Goal: Task Accomplishment & Management: Use online tool/utility

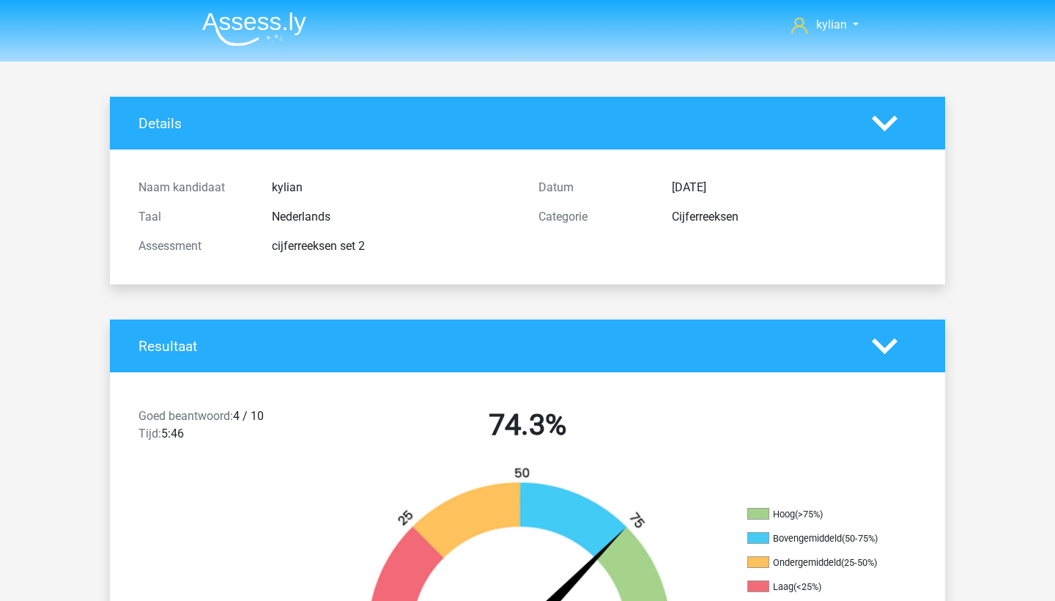
scroll to position [281, 0]
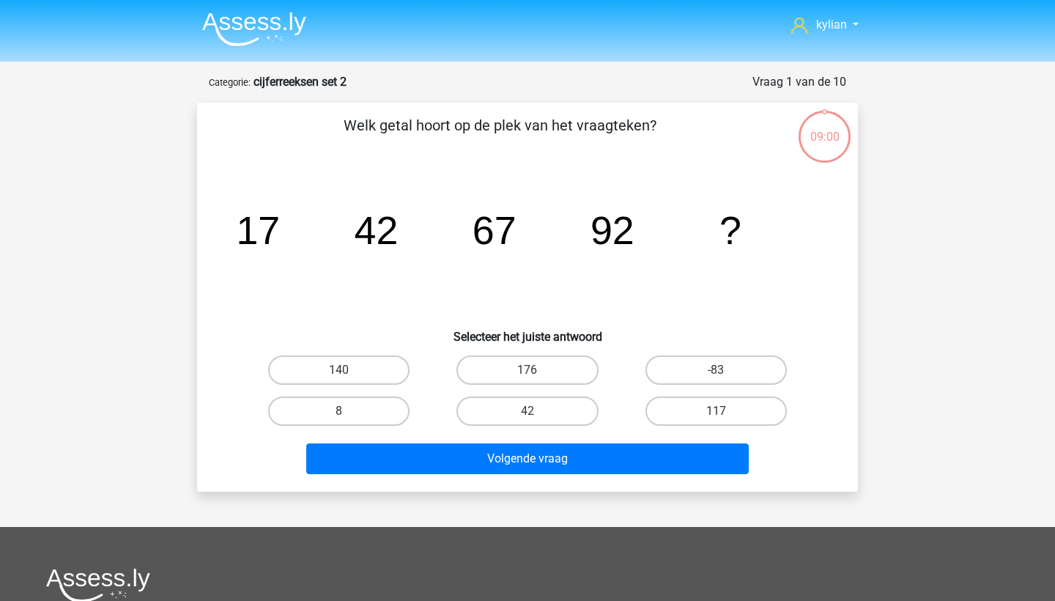
scroll to position [73, 0]
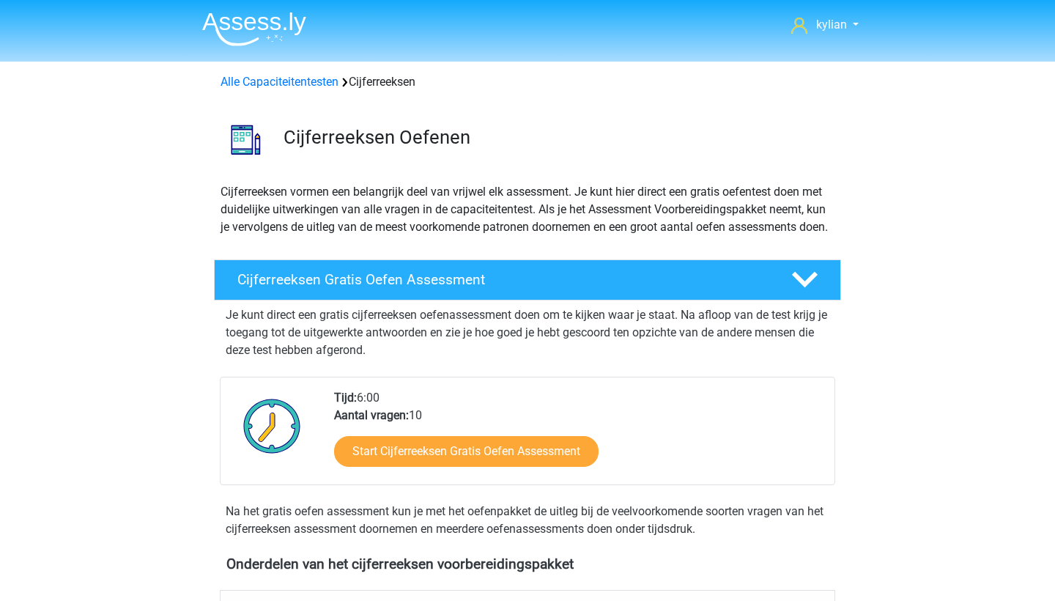
scroll to position [528, 0]
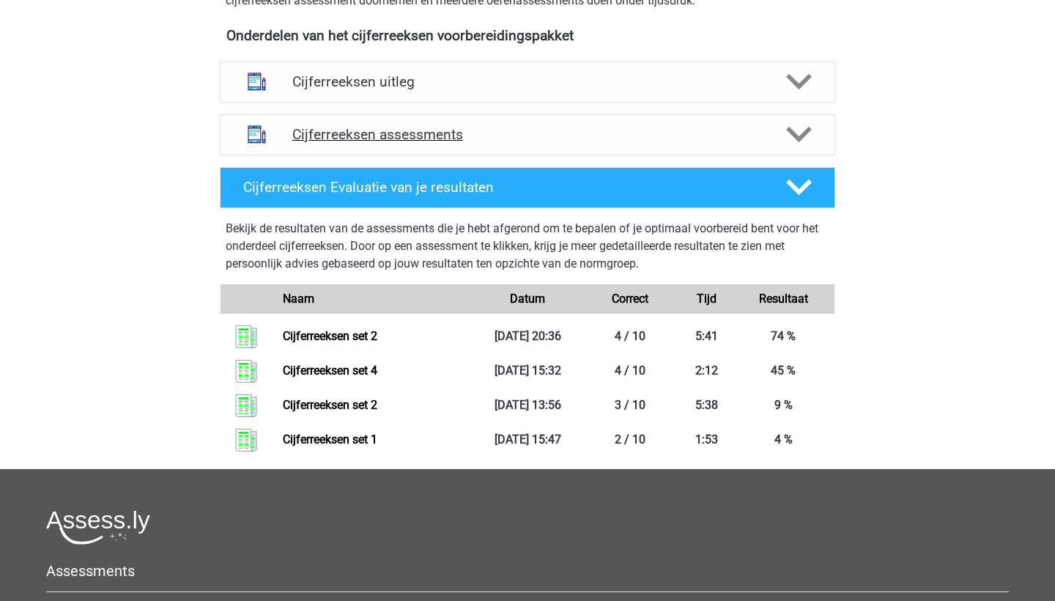
click at [346, 155] on div "Cijferreeksen assessments" at bounding box center [527, 134] width 615 height 41
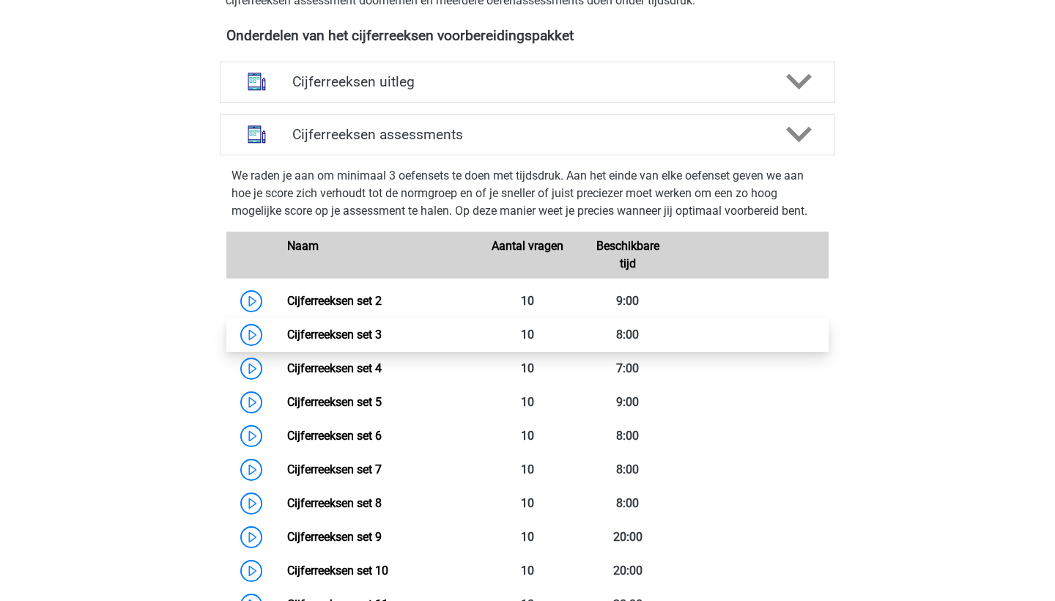
click at [308, 341] on link "Cijferreeksen set 3" at bounding box center [334, 334] width 94 height 14
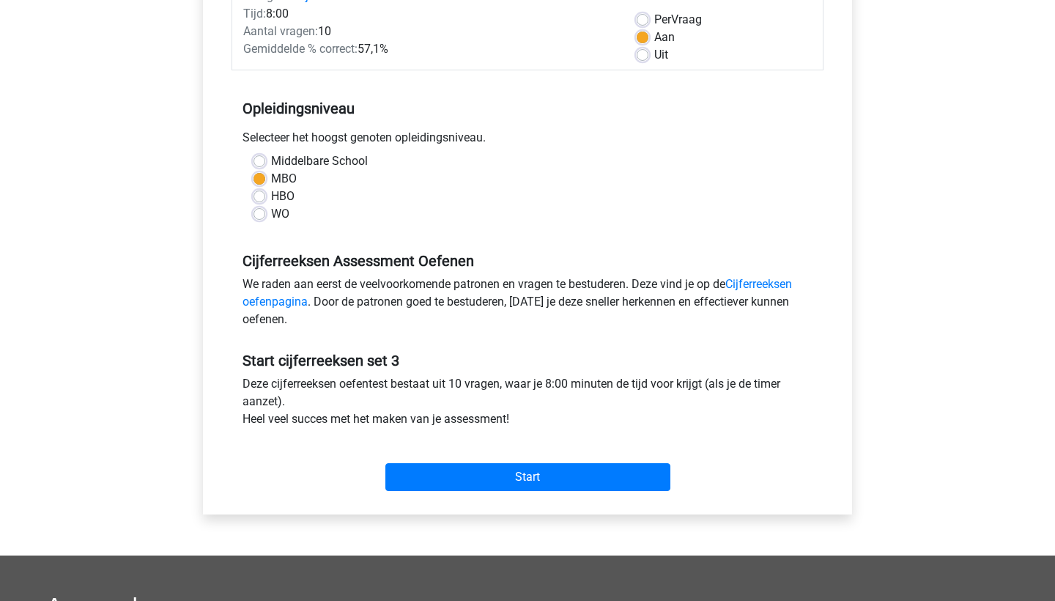
scroll to position [245, 0]
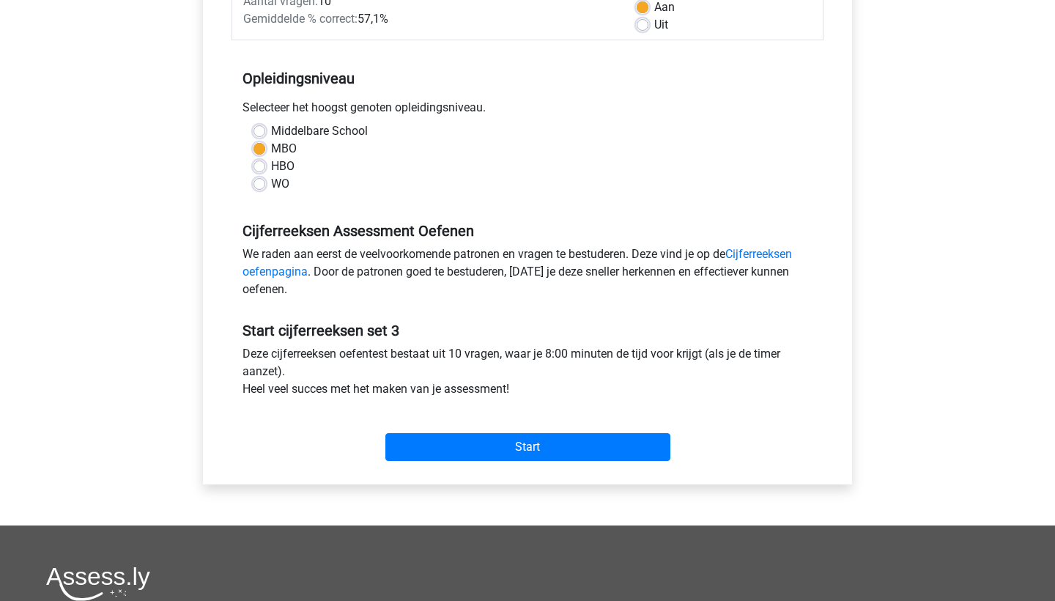
click at [442, 464] on div "Start" at bounding box center [527, 435] width 592 height 63
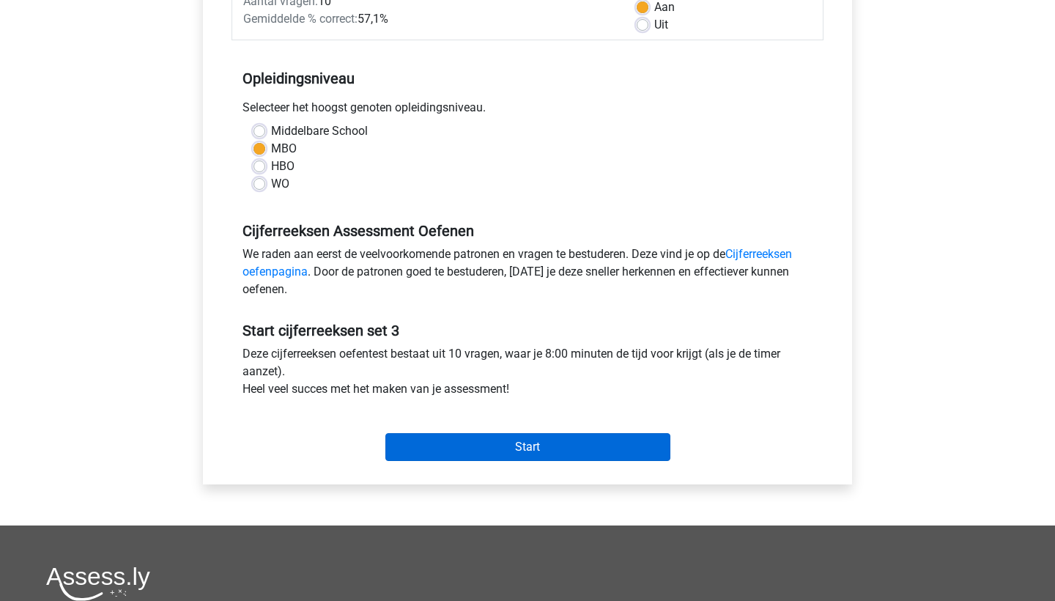
click at [445, 449] on input "Start" at bounding box center [527, 447] width 285 height 28
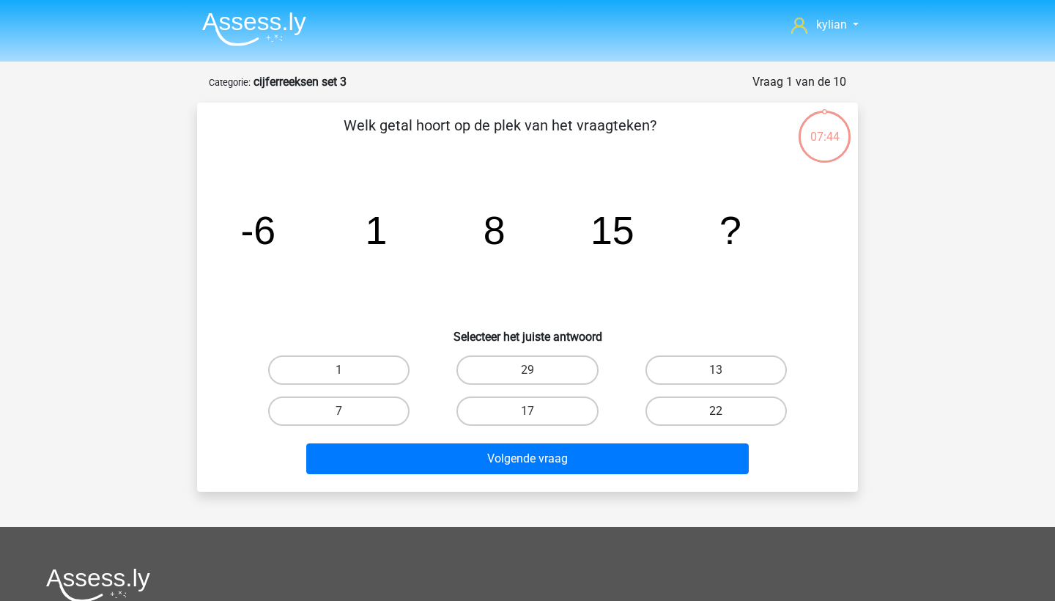
click at [697, 404] on label "22" at bounding box center [715, 410] width 141 height 29
click at [716, 411] on input "22" at bounding box center [721, 416] width 10 height 10
radio input "true"
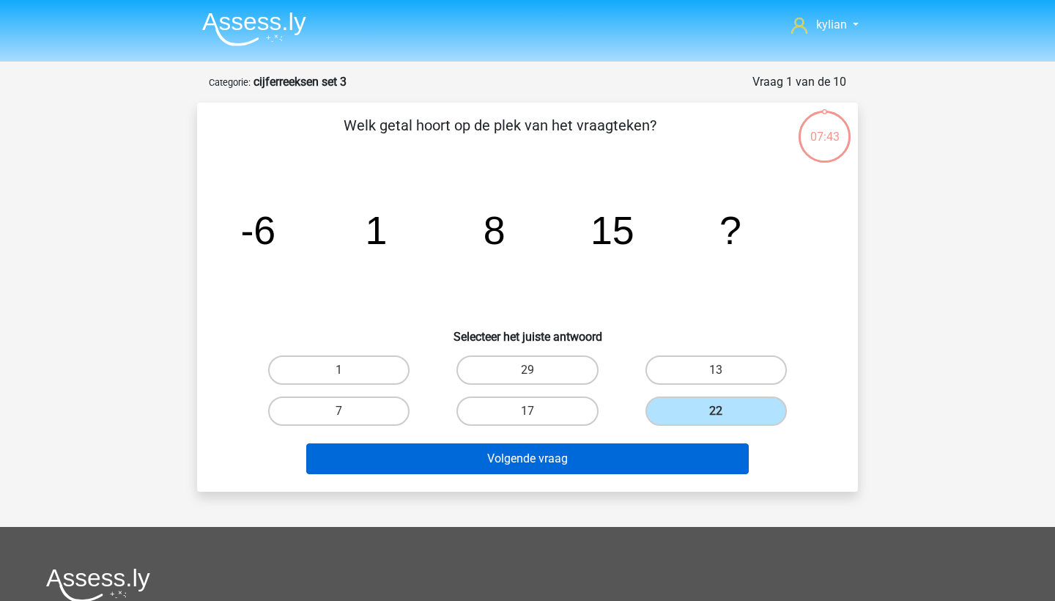
click at [659, 469] on button "Volgende vraag" at bounding box center [527, 458] width 443 height 31
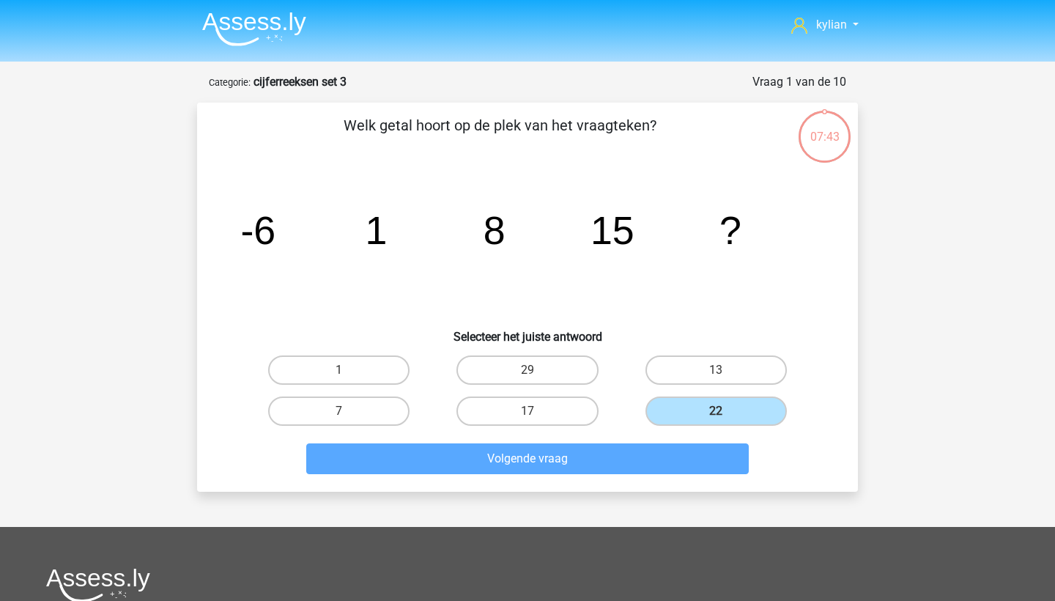
scroll to position [73, 0]
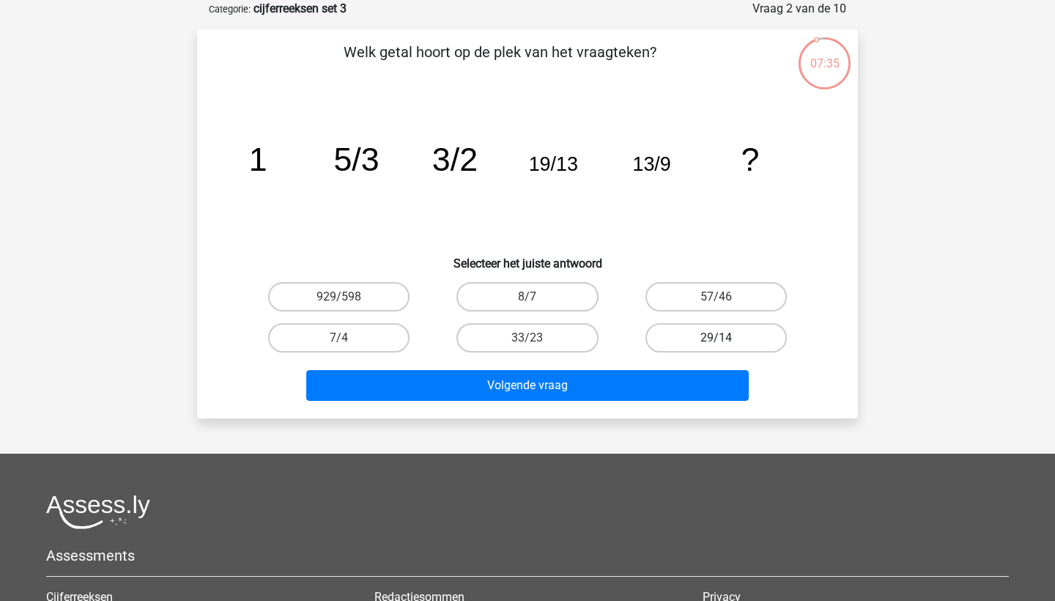
click at [749, 334] on label "29/14" at bounding box center [715, 337] width 141 height 29
click at [725, 338] on input "29/14" at bounding box center [721, 343] width 10 height 10
radio input "true"
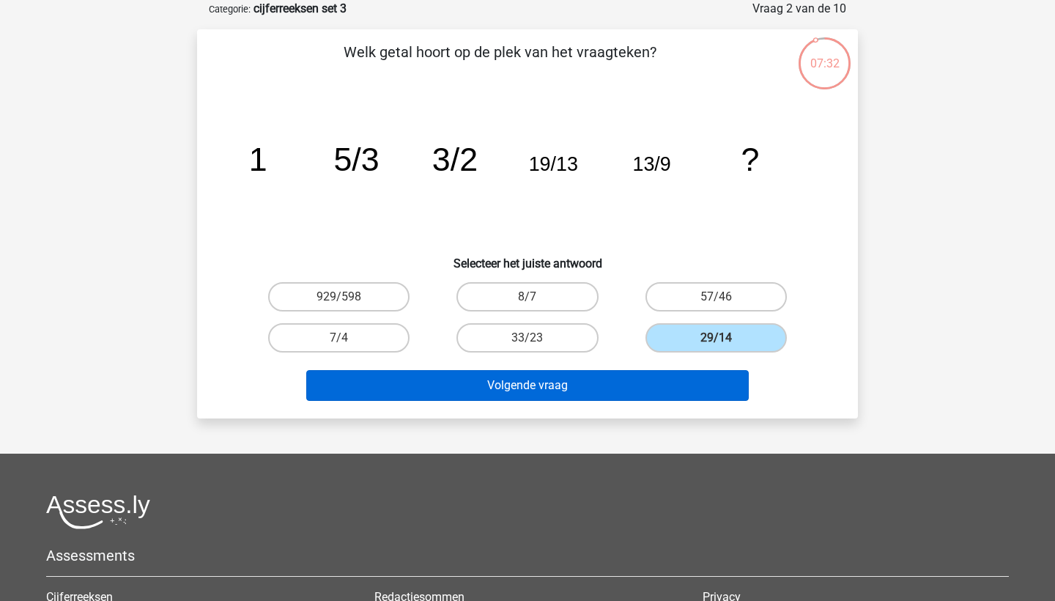
click at [669, 382] on button "Volgende vraag" at bounding box center [527, 385] width 443 height 31
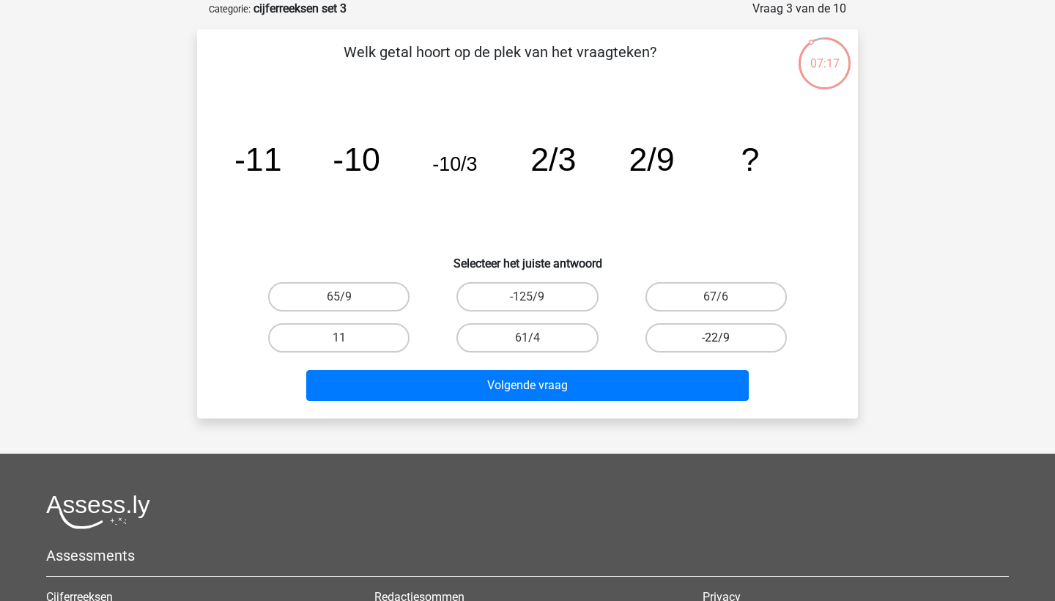
click at [709, 341] on label "-22/9" at bounding box center [715, 337] width 141 height 29
click at [716, 341] on input "-22/9" at bounding box center [721, 343] width 10 height 10
radio input "true"
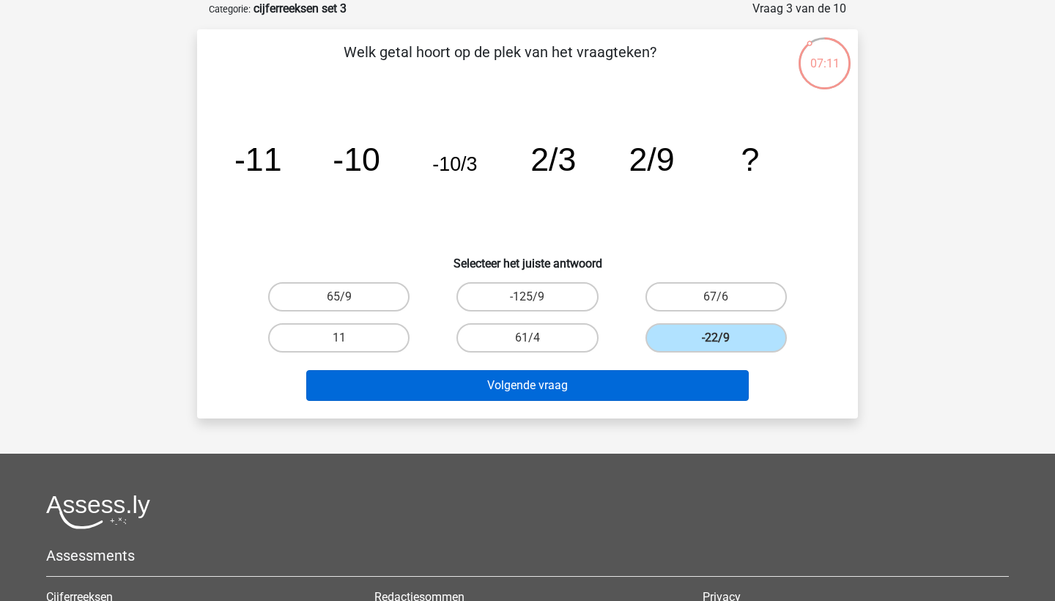
click at [661, 385] on button "Volgende vraag" at bounding box center [527, 385] width 443 height 31
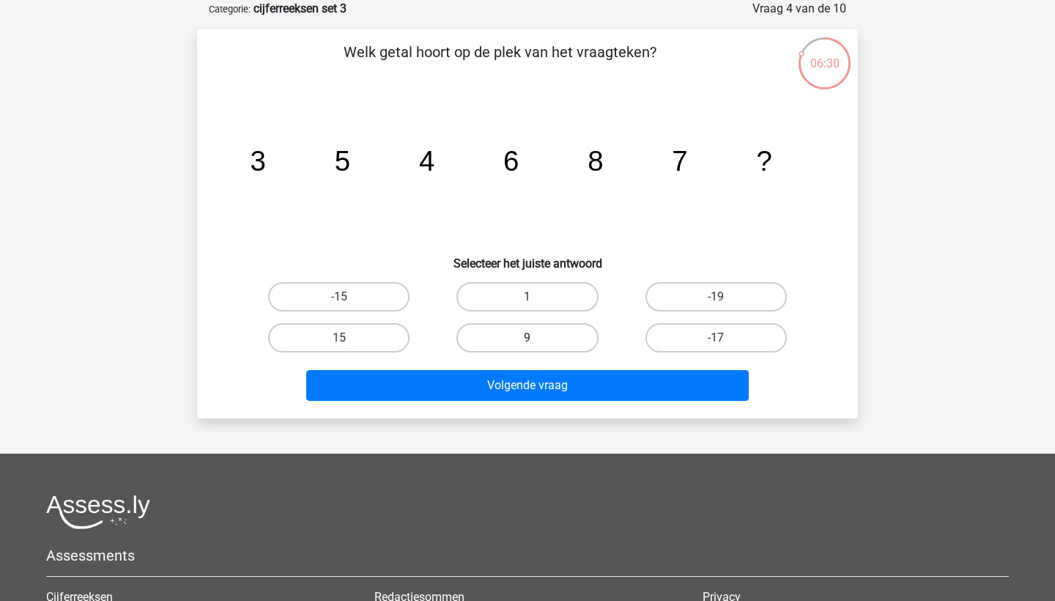
click at [575, 342] on label "9" at bounding box center [526, 337] width 141 height 29
click at [537, 342] on input "9" at bounding box center [532, 343] width 10 height 10
radio input "true"
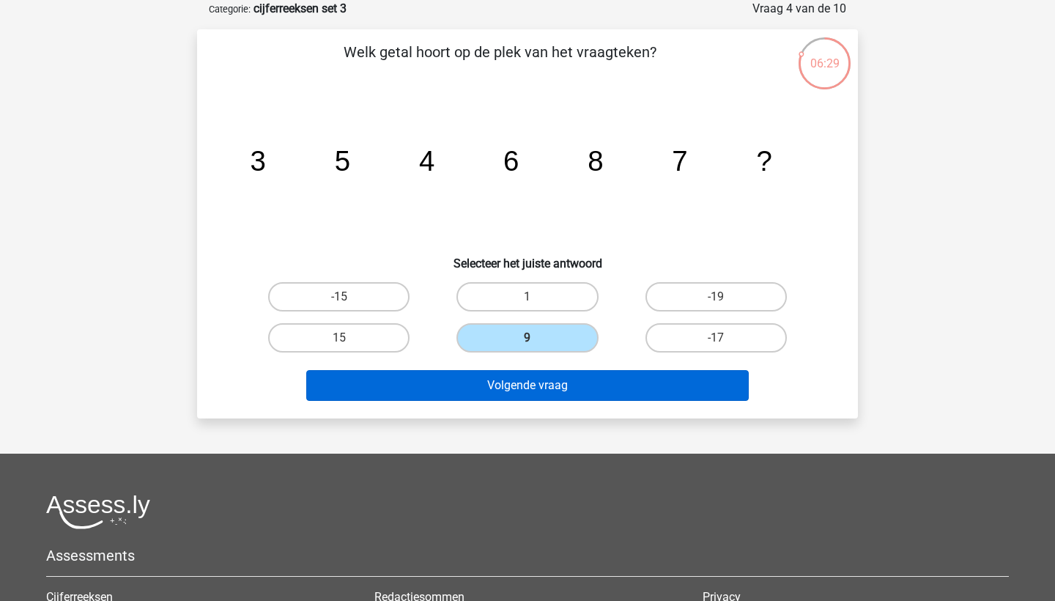
click at [572, 382] on button "Volgende vraag" at bounding box center [527, 385] width 443 height 31
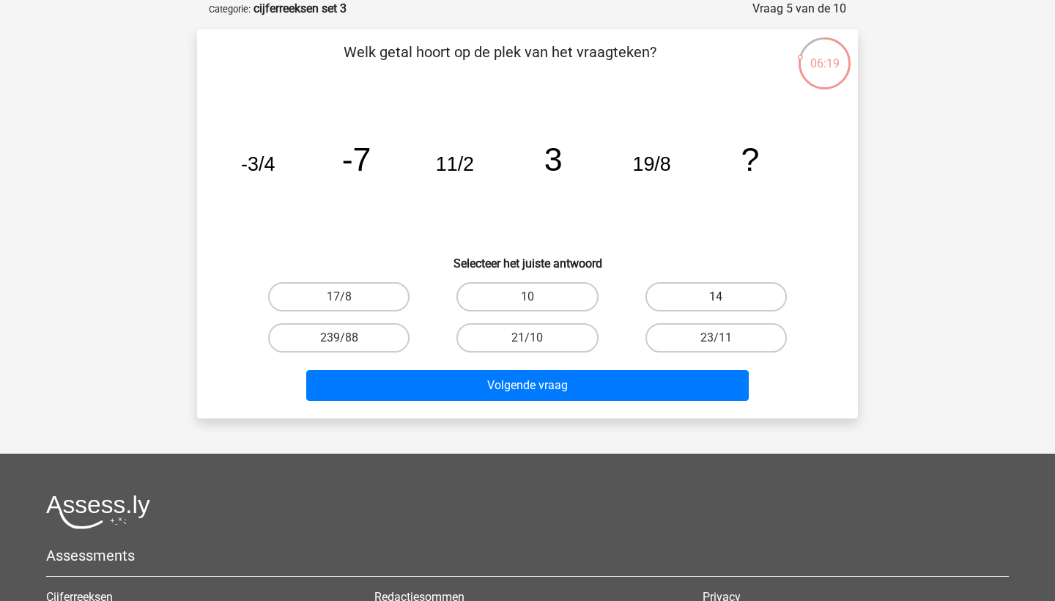
click at [686, 294] on label "14" at bounding box center [715, 296] width 141 height 29
click at [716, 297] on input "14" at bounding box center [721, 302] width 10 height 10
radio input "true"
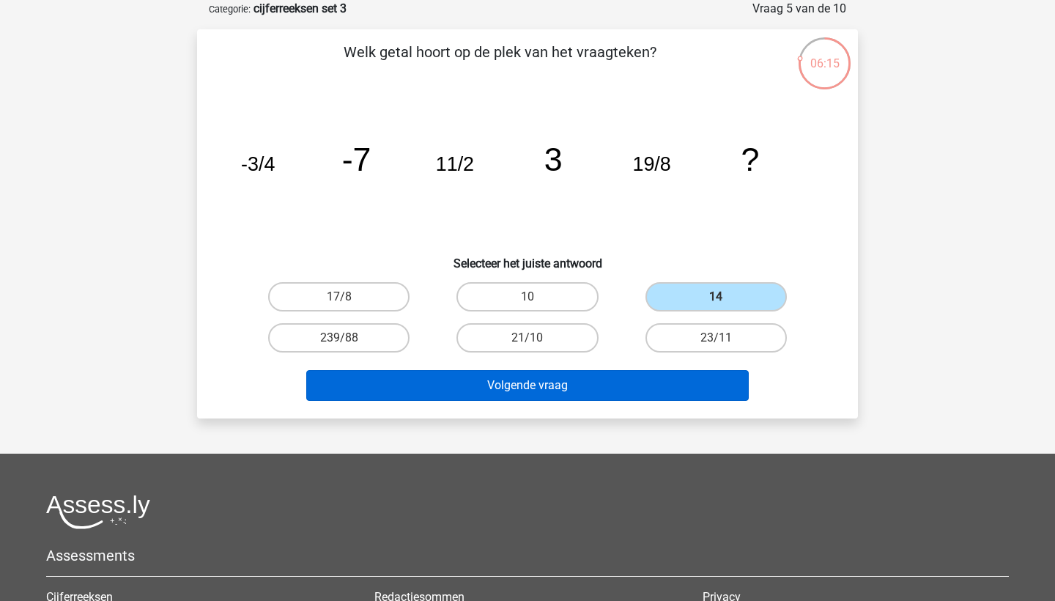
click at [620, 376] on button "Volgende vraag" at bounding box center [527, 385] width 443 height 31
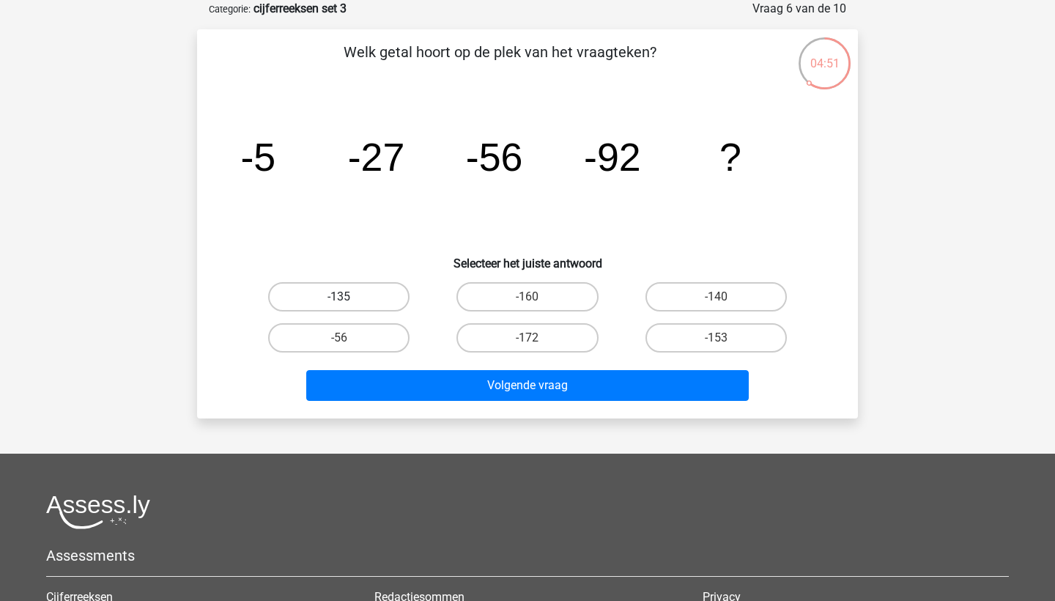
click at [391, 301] on label "-135" at bounding box center [338, 296] width 141 height 29
click at [349, 301] on input "-135" at bounding box center [344, 302] width 10 height 10
radio input "true"
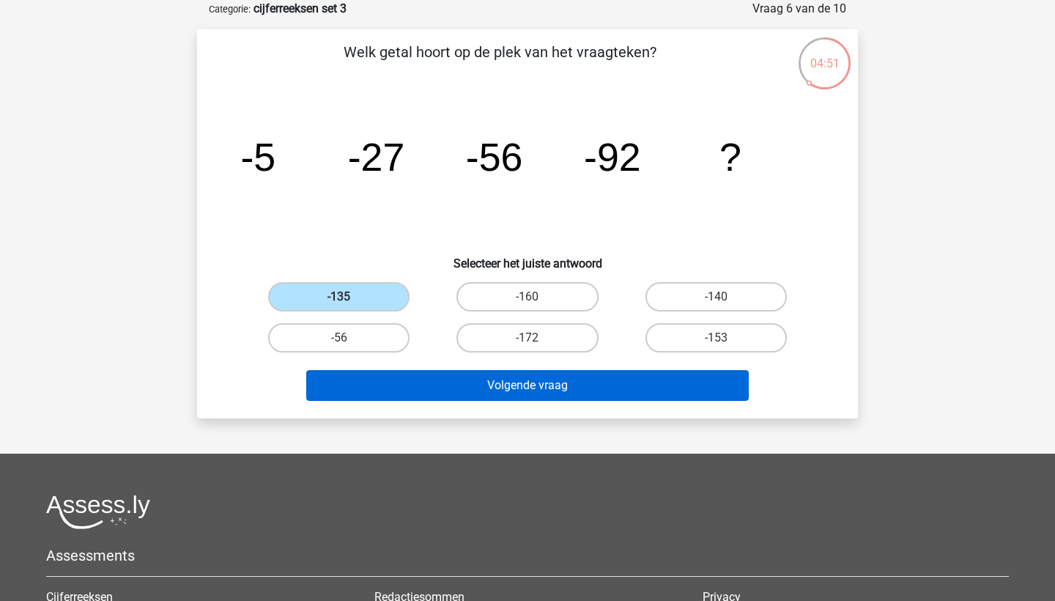
click at [437, 380] on button "Volgende vraag" at bounding box center [527, 385] width 443 height 31
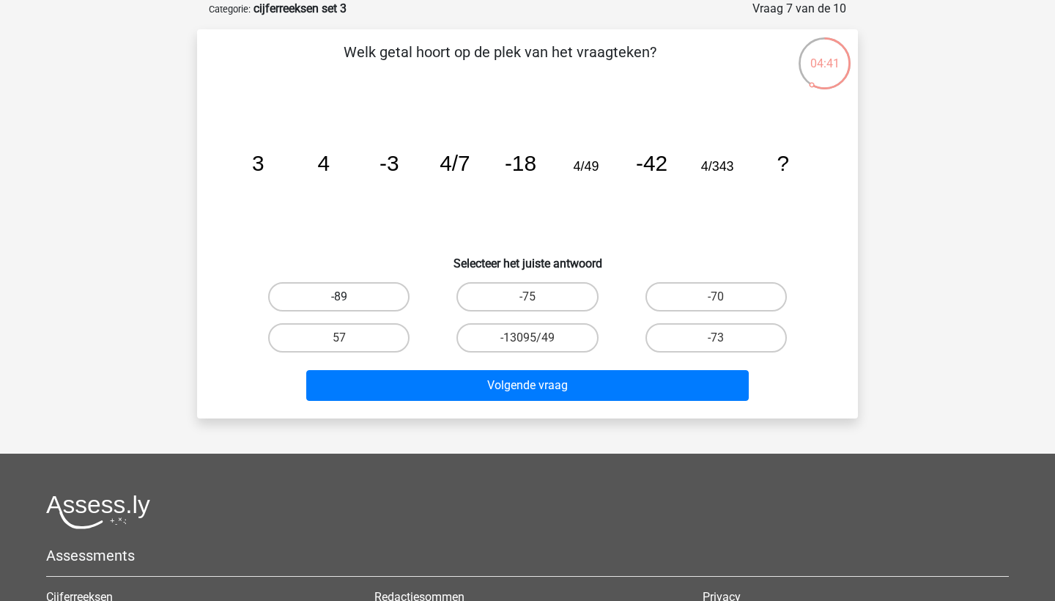
click at [351, 282] on label "-89" at bounding box center [338, 296] width 141 height 29
click at [349, 297] on input "-89" at bounding box center [344, 302] width 10 height 10
radio input "true"
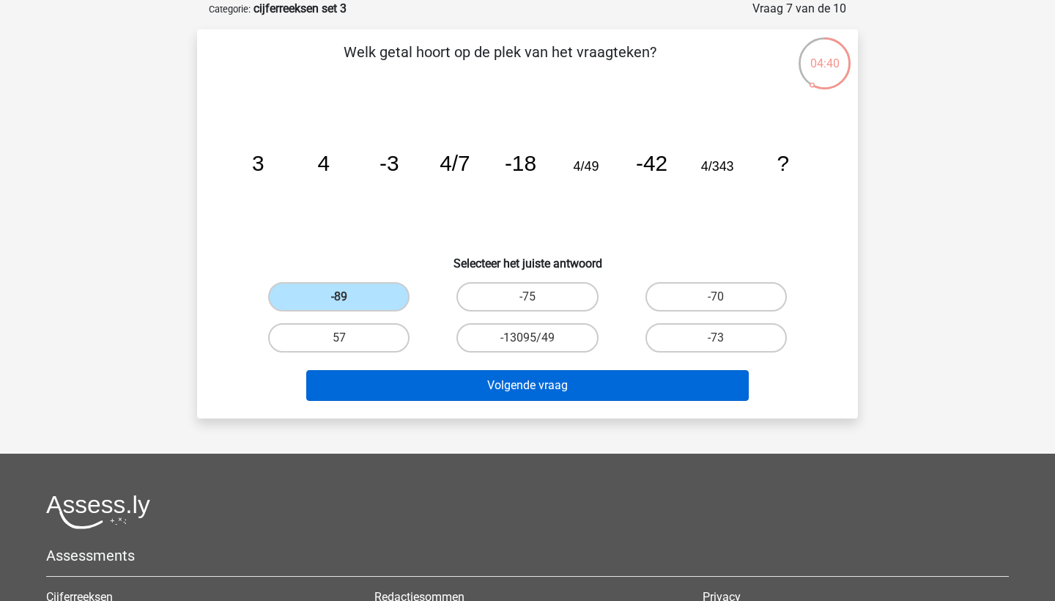
click at [471, 380] on button "Volgende vraag" at bounding box center [527, 385] width 443 height 31
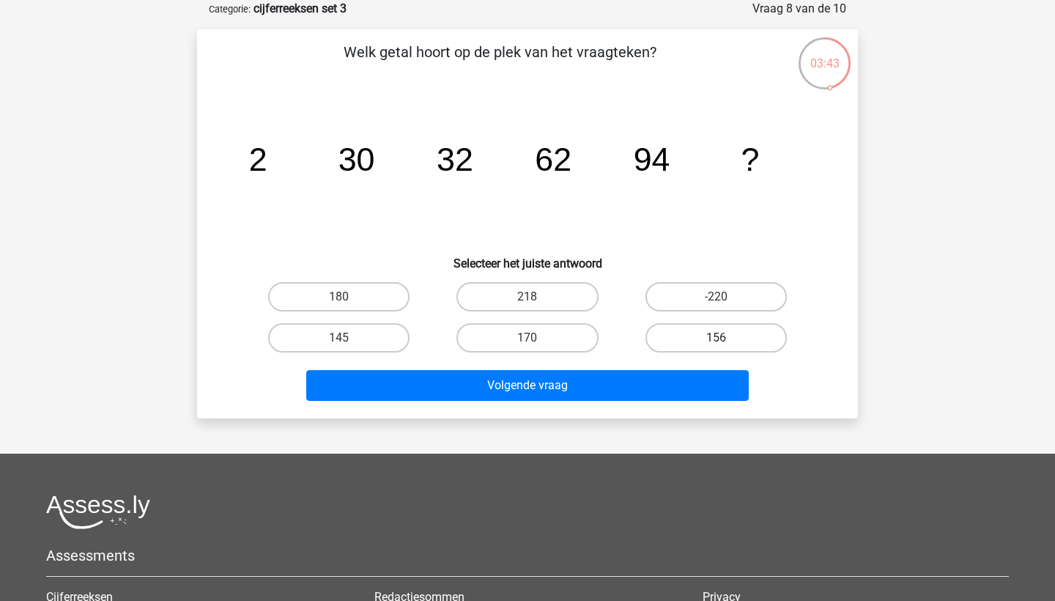
click at [700, 340] on label "156" at bounding box center [715, 337] width 141 height 29
click at [716, 340] on input "156" at bounding box center [721, 343] width 10 height 10
radio input "true"
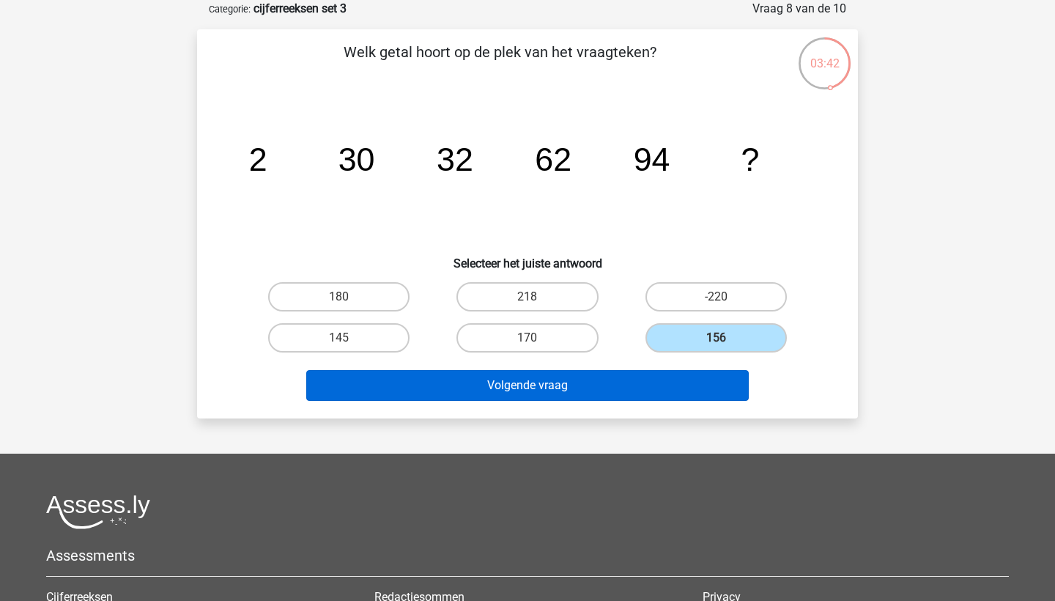
click at [664, 391] on button "Volgende vraag" at bounding box center [527, 385] width 443 height 31
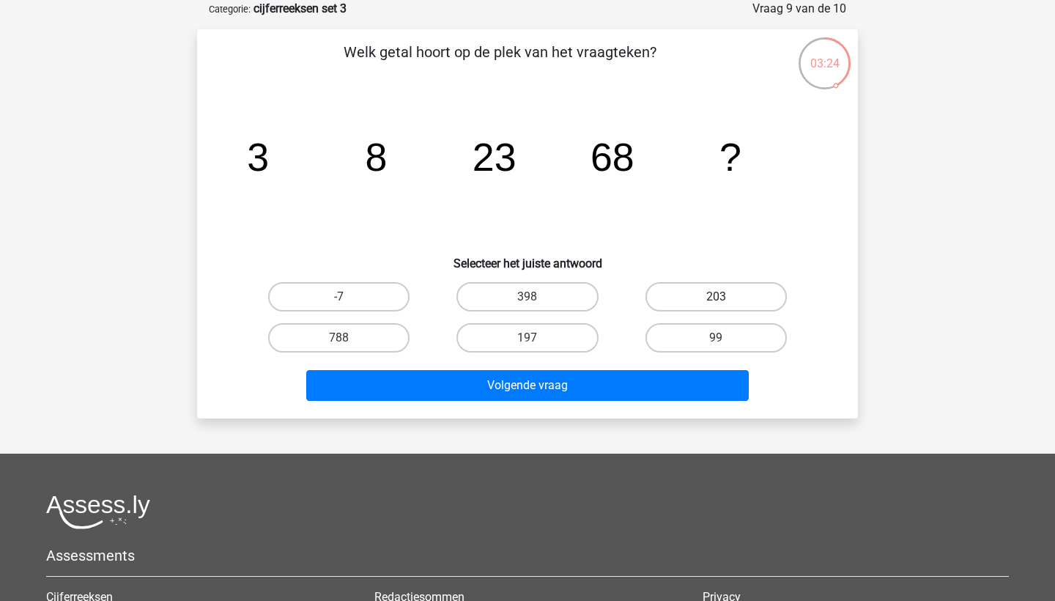
click at [702, 300] on label "203" at bounding box center [715, 296] width 141 height 29
click at [716, 300] on input "203" at bounding box center [721, 302] width 10 height 10
radio input "true"
click at [688, 344] on label "99" at bounding box center [715, 337] width 141 height 29
click at [716, 344] on input "99" at bounding box center [721, 343] width 10 height 10
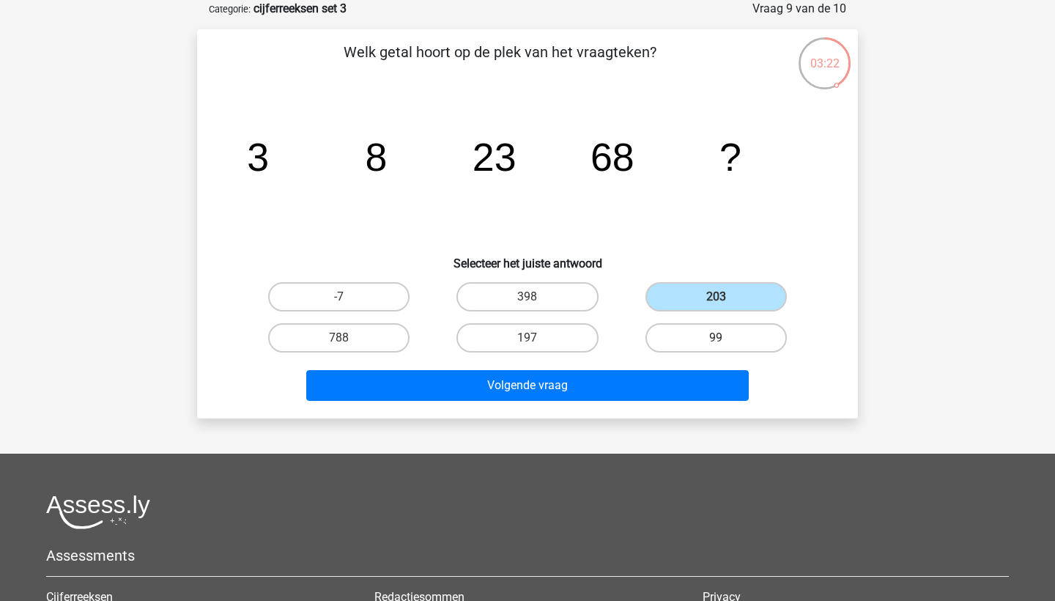
radio input "true"
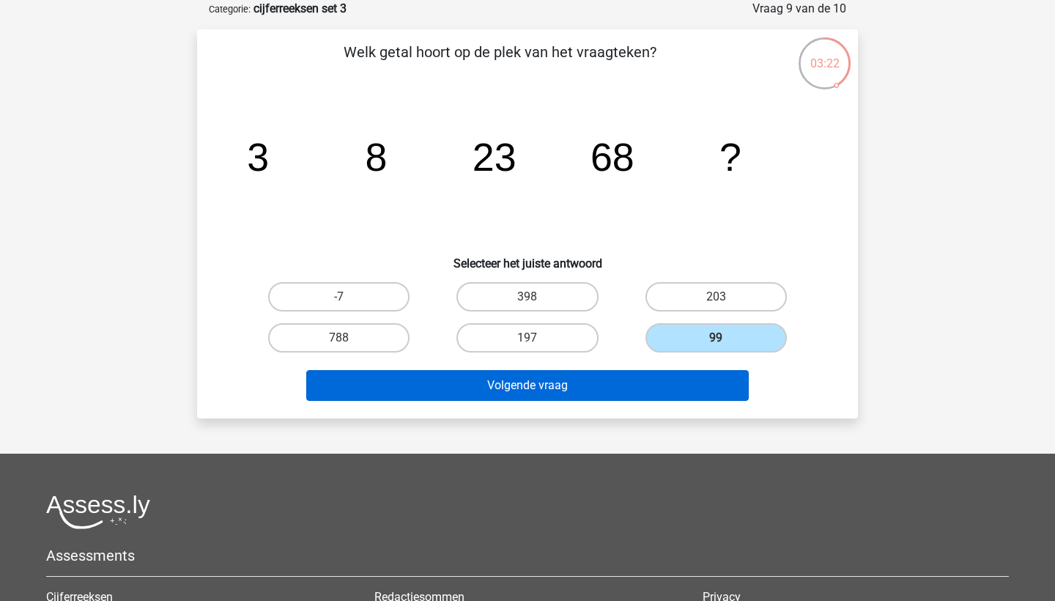
click at [667, 375] on button "Volgende vraag" at bounding box center [527, 385] width 443 height 31
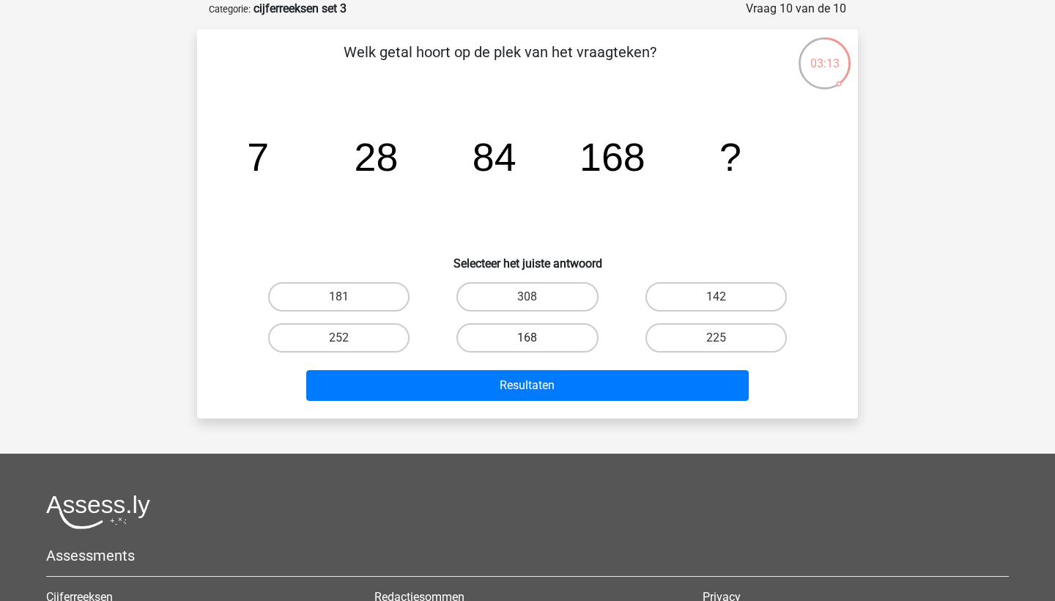
click at [565, 338] on label "168" at bounding box center [526, 337] width 141 height 29
click at [537, 338] on input "168" at bounding box center [532, 343] width 10 height 10
radio input "true"
click at [357, 294] on label "181" at bounding box center [338, 296] width 141 height 29
click at [349, 297] on input "181" at bounding box center [344, 302] width 10 height 10
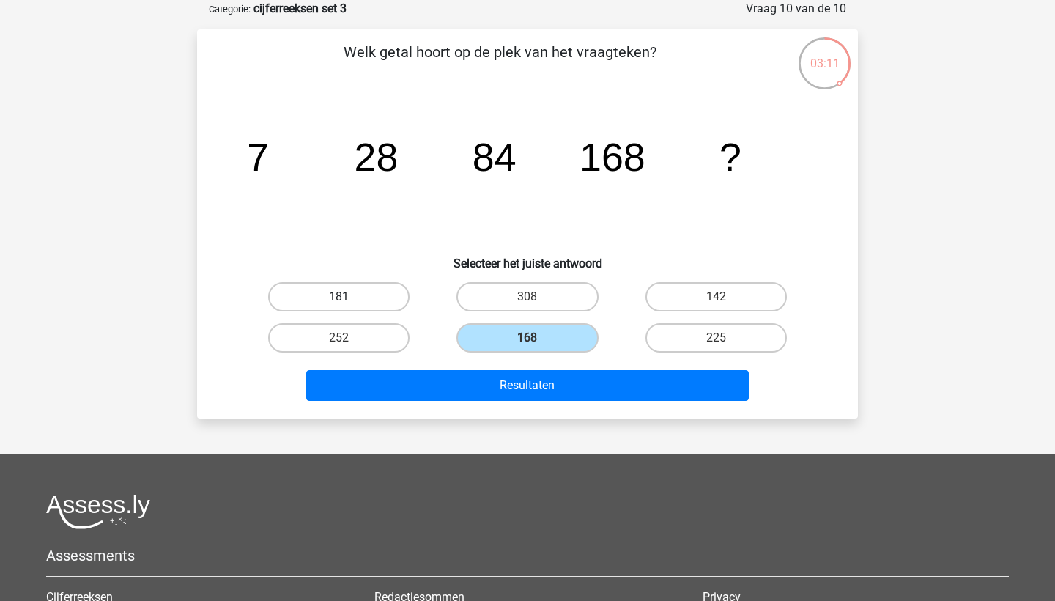
radio input "true"
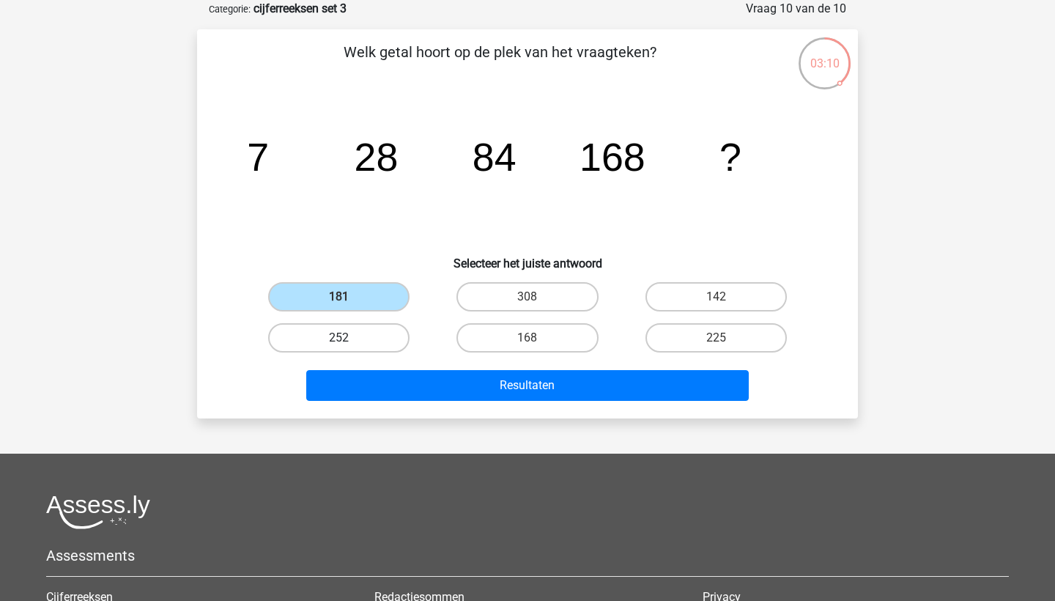
click at [363, 344] on label "252" at bounding box center [338, 337] width 141 height 29
click at [349, 344] on input "252" at bounding box center [344, 343] width 10 height 10
radio input "true"
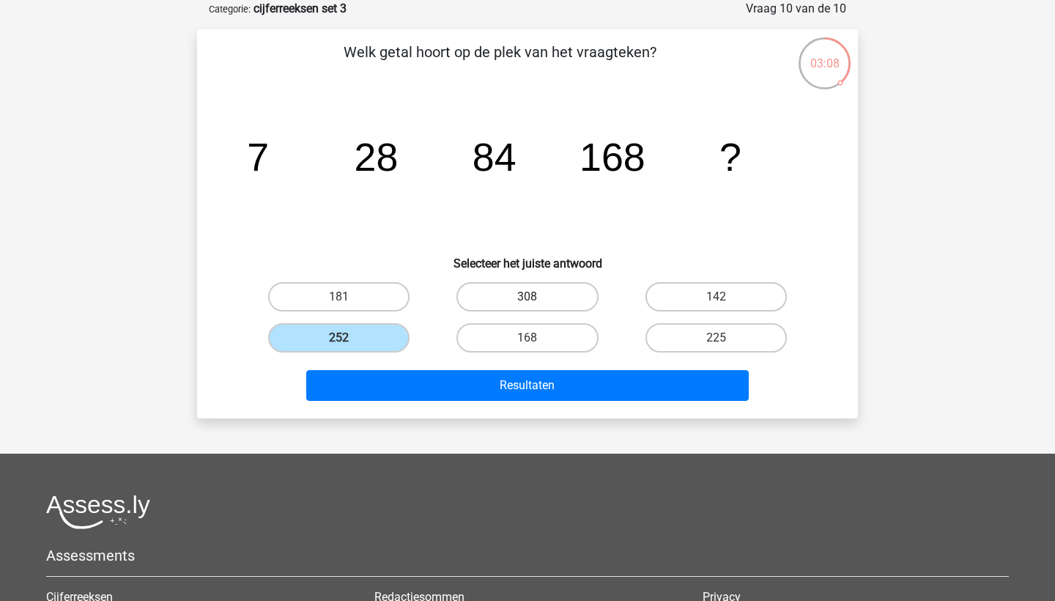
click at [472, 292] on label "308" at bounding box center [526, 296] width 141 height 29
click at [527, 297] on input "308" at bounding box center [532, 302] width 10 height 10
radio input "true"
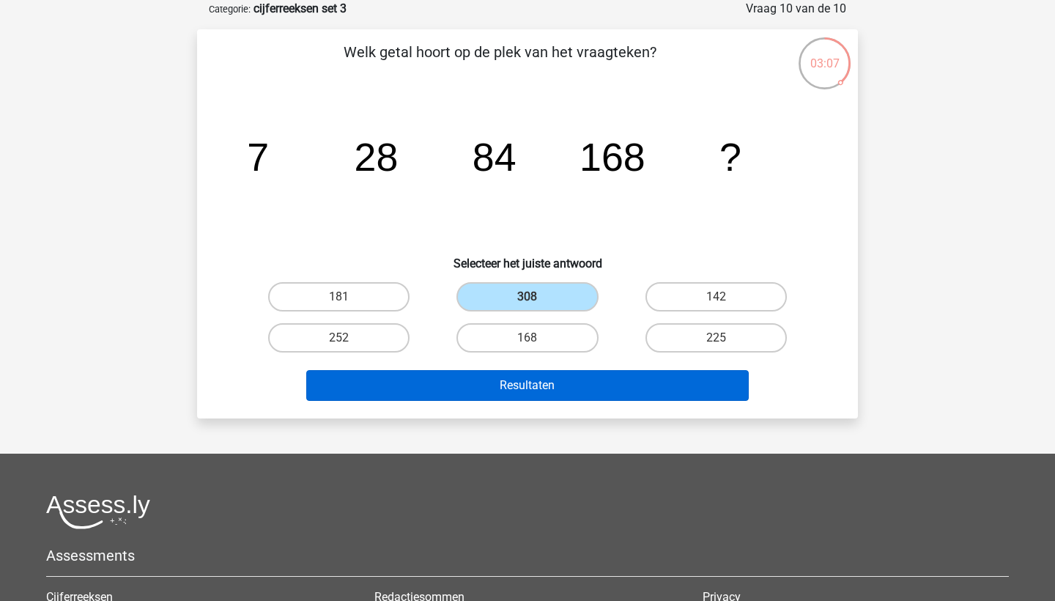
click at [472, 390] on button "Resultaten" at bounding box center [527, 385] width 443 height 31
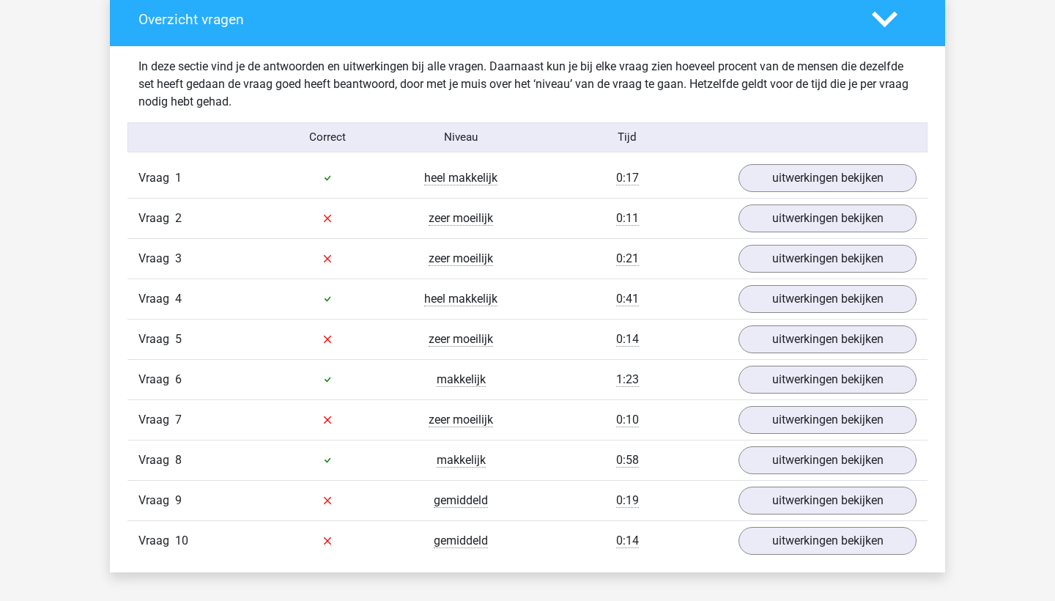
scroll to position [861, 0]
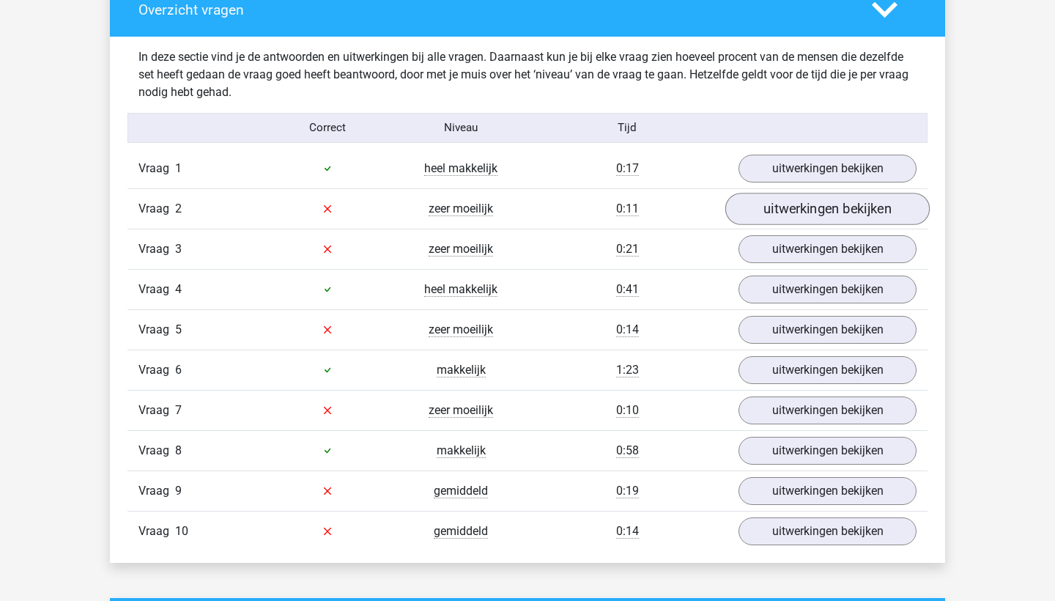
click at [779, 204] on link "uitwerkingen bekijken" at bounding box center [827, 209] width 204 height 32
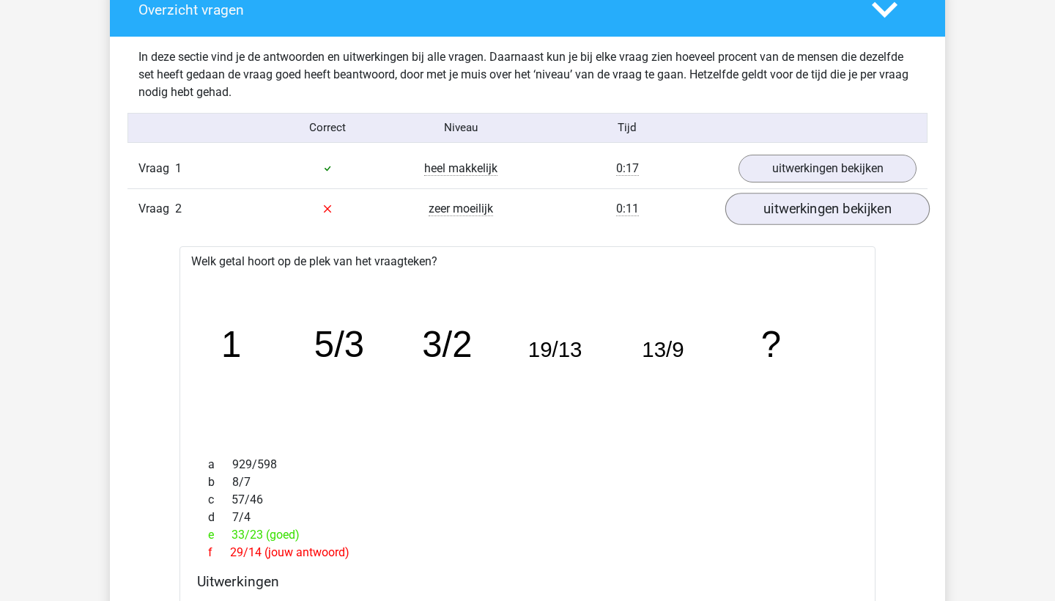
click at [817, 199] on link "uitwerkingen bekijken" at bounding box center [827, 209] width 204 height 32
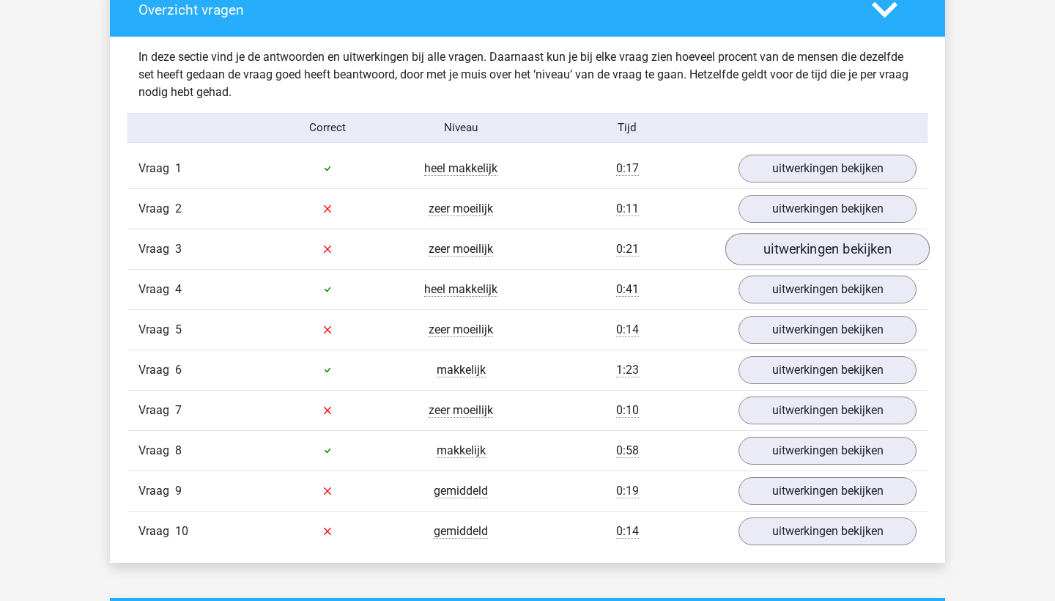
click at [806, 240] on link "uitwerkingen bekijken" at bounding box center [827, 249] width 204 height 32
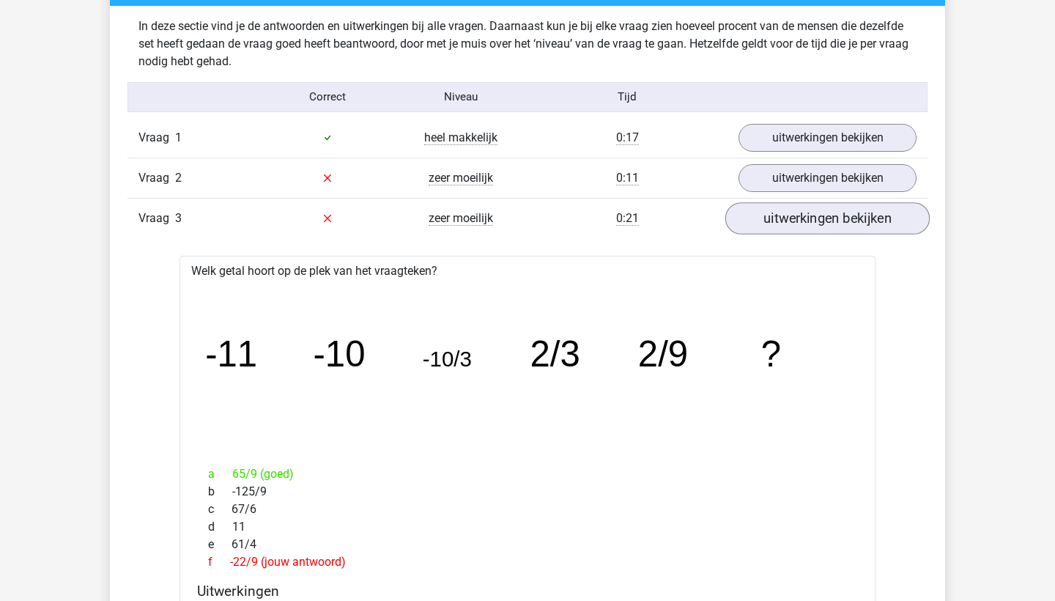
scroll to position [905, 0]
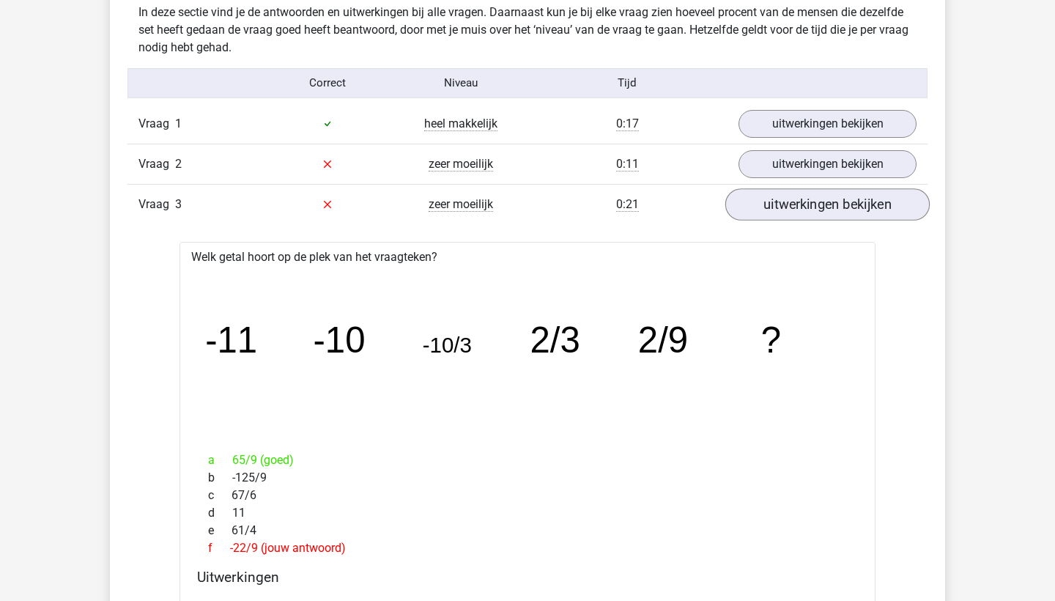
click at [812, 204] on link "uitwerkingen bekijken" at bounding box center [827, 204] width 204 height 32
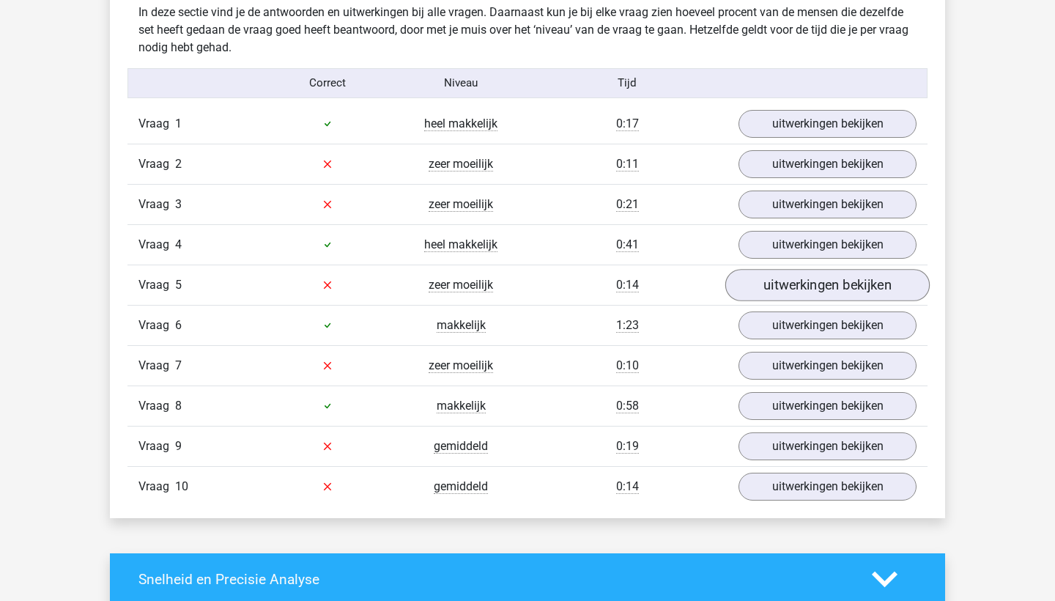
click at [793, 276] on link "uitwerkingen bekijken" at bounding box center [827, 285] width 204 height 32
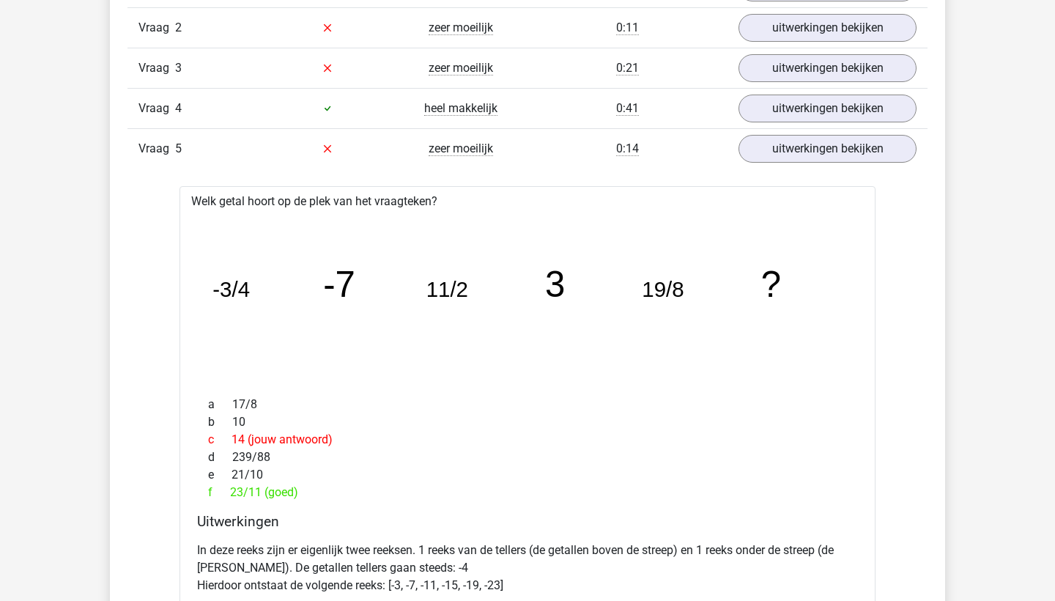
scroll to position [1042, 0]
click at [804, 155] on link "uitwerkingen bekijken" at bounding box center [827, 148] width 204 height 32
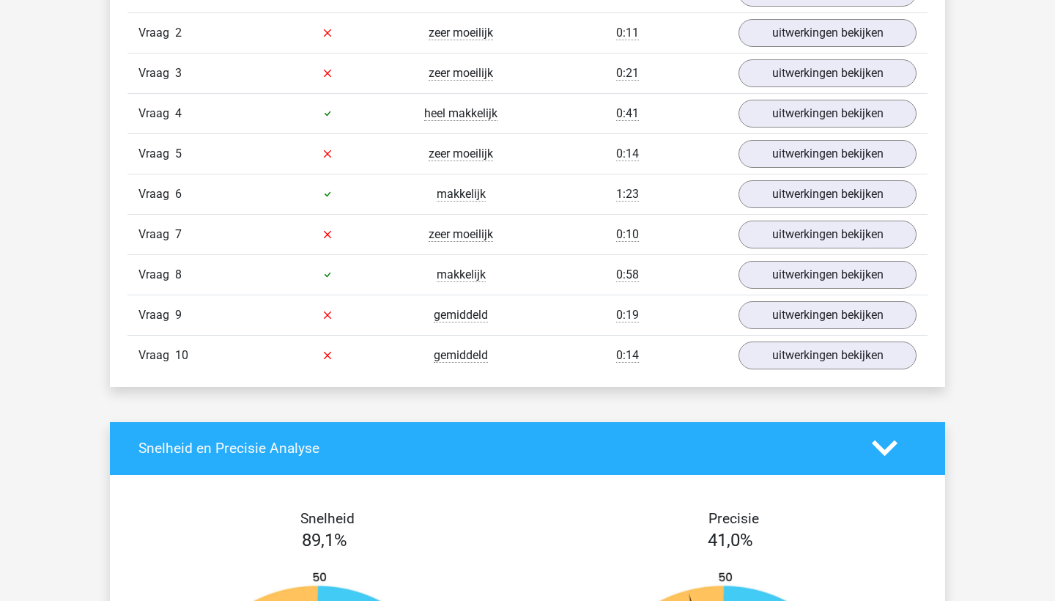
scroll to position [1037, 0]
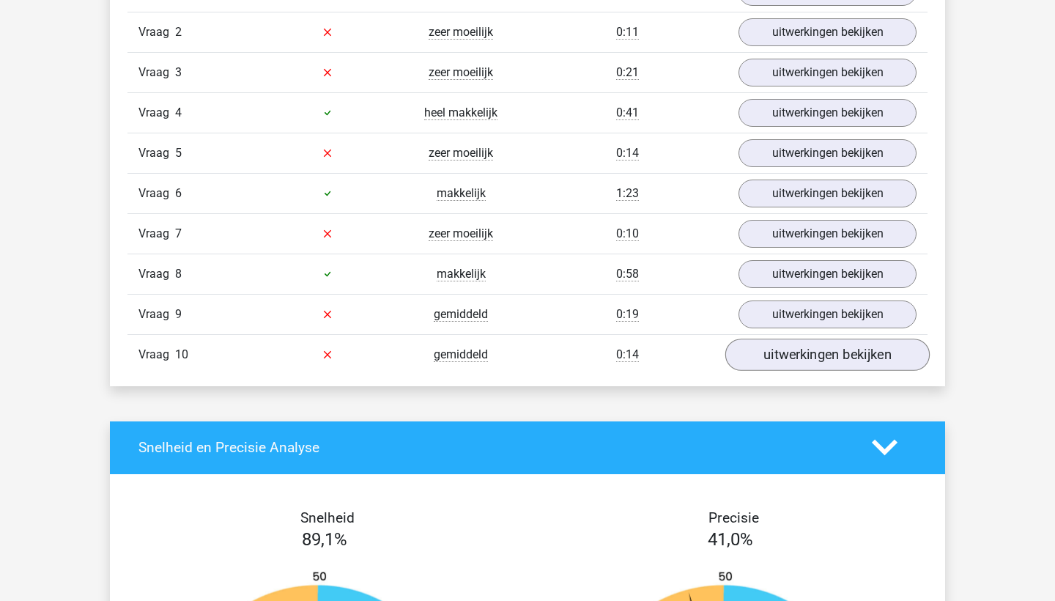
click at [771, 341] on link "uitwerkingen bekijken" at bounding box center [827, 354] width 204 height 32
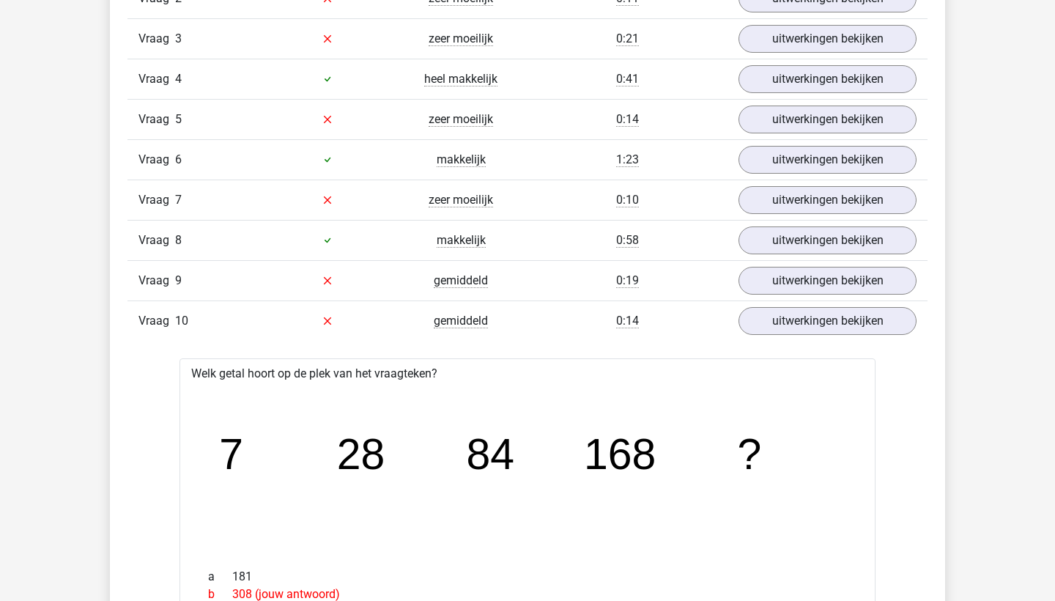
scroll to position [1071, 0]
click at [784, 313] on link "uitwerkingen bekijken" at bounding box center [827, 321] width 204 height 32
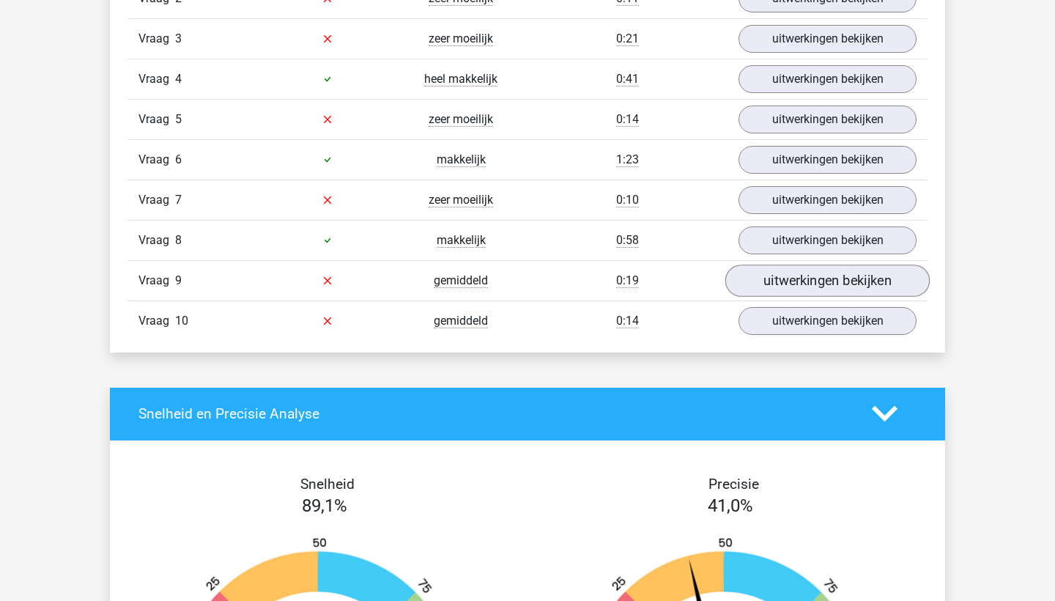
click at [790, 280] on link "uitwerkingen bekijken" at bounding box center [827, 280] width 204 height 32
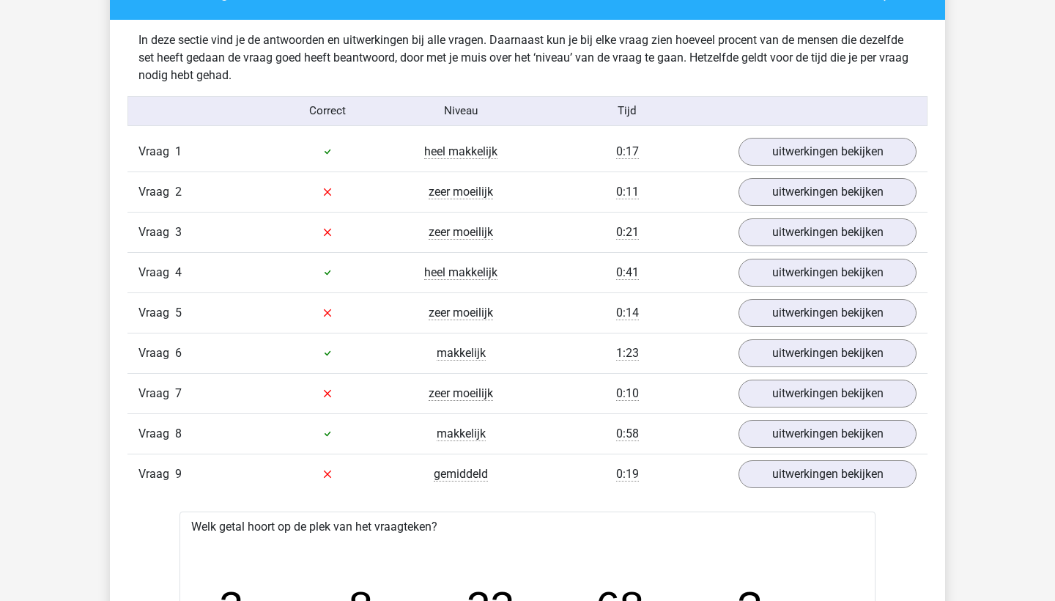
scroll to position [878, 0]
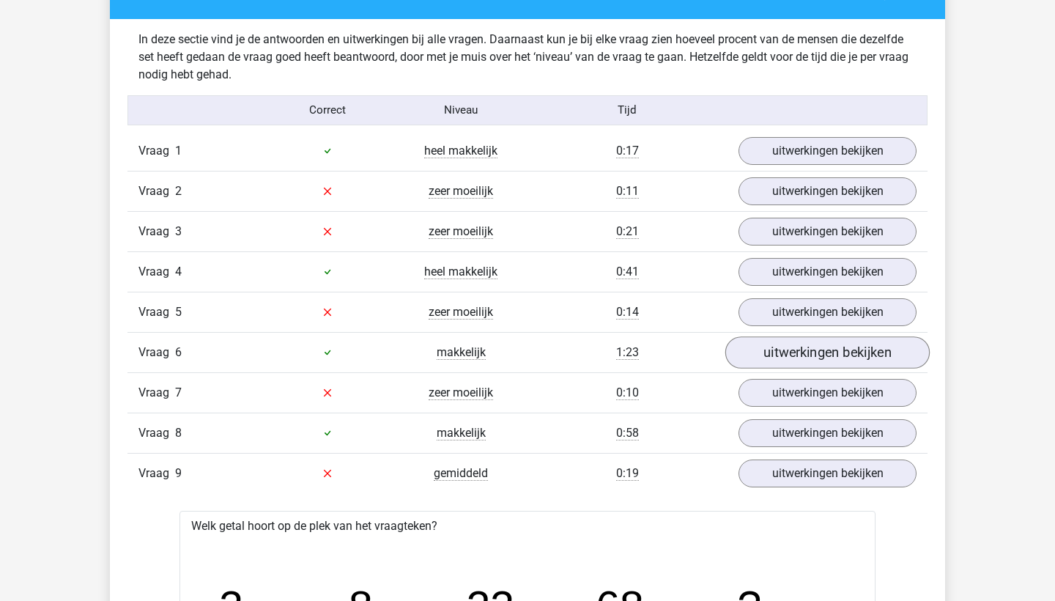
click at [767, 348] on link "uitwerkingen bekijken" at bounding box center [827, 352] width 204 height 32
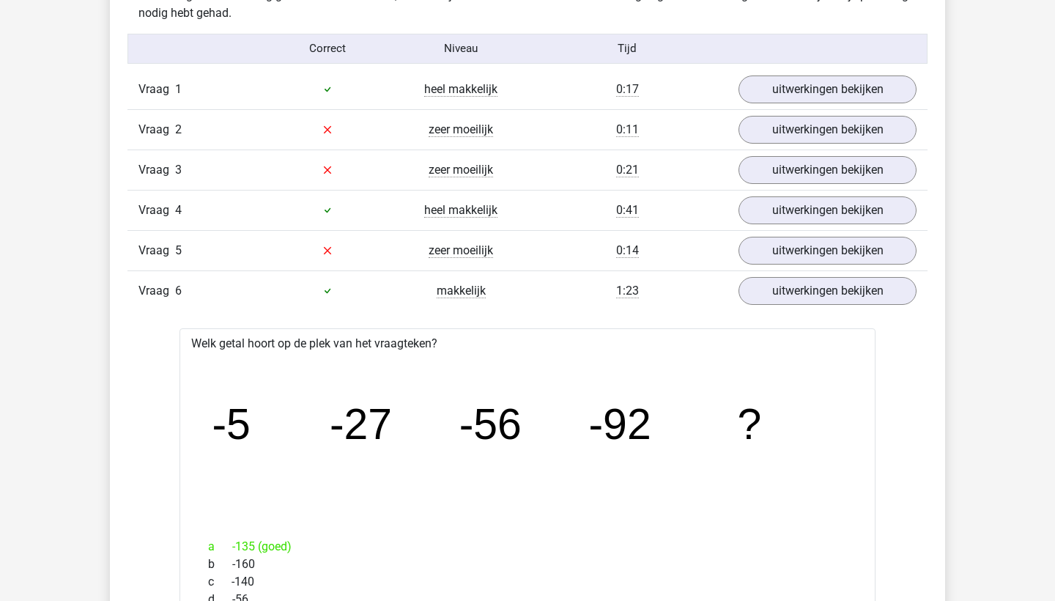
scroll to position [954, 0]
